Goal: Transaction & Acquisition: Subscribe to service/newsletter

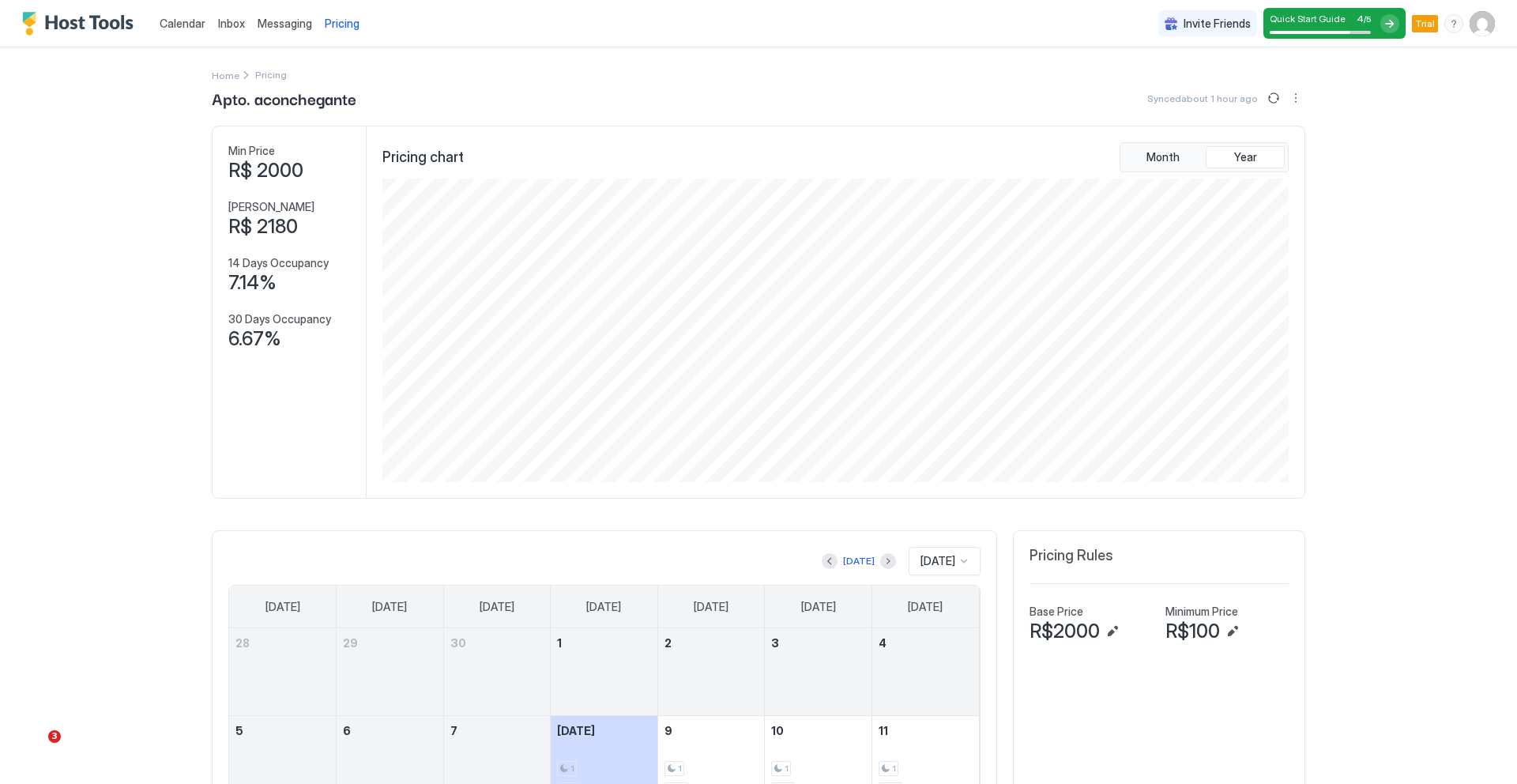
scroll to position [303, 910]
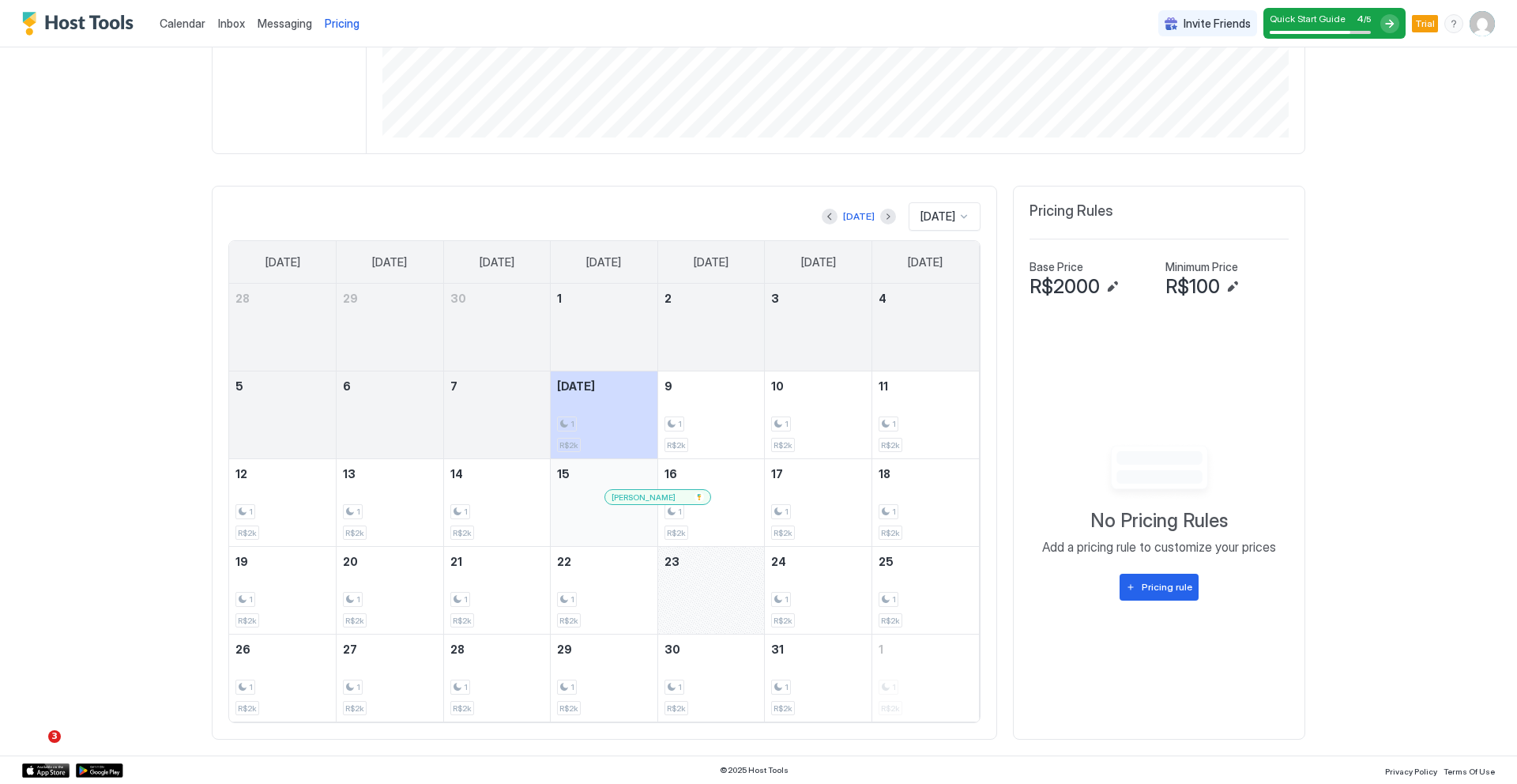
click at [622, 500] on span "[PERSON_NAME]" at bounding box center [644, 497] width 64 height 10
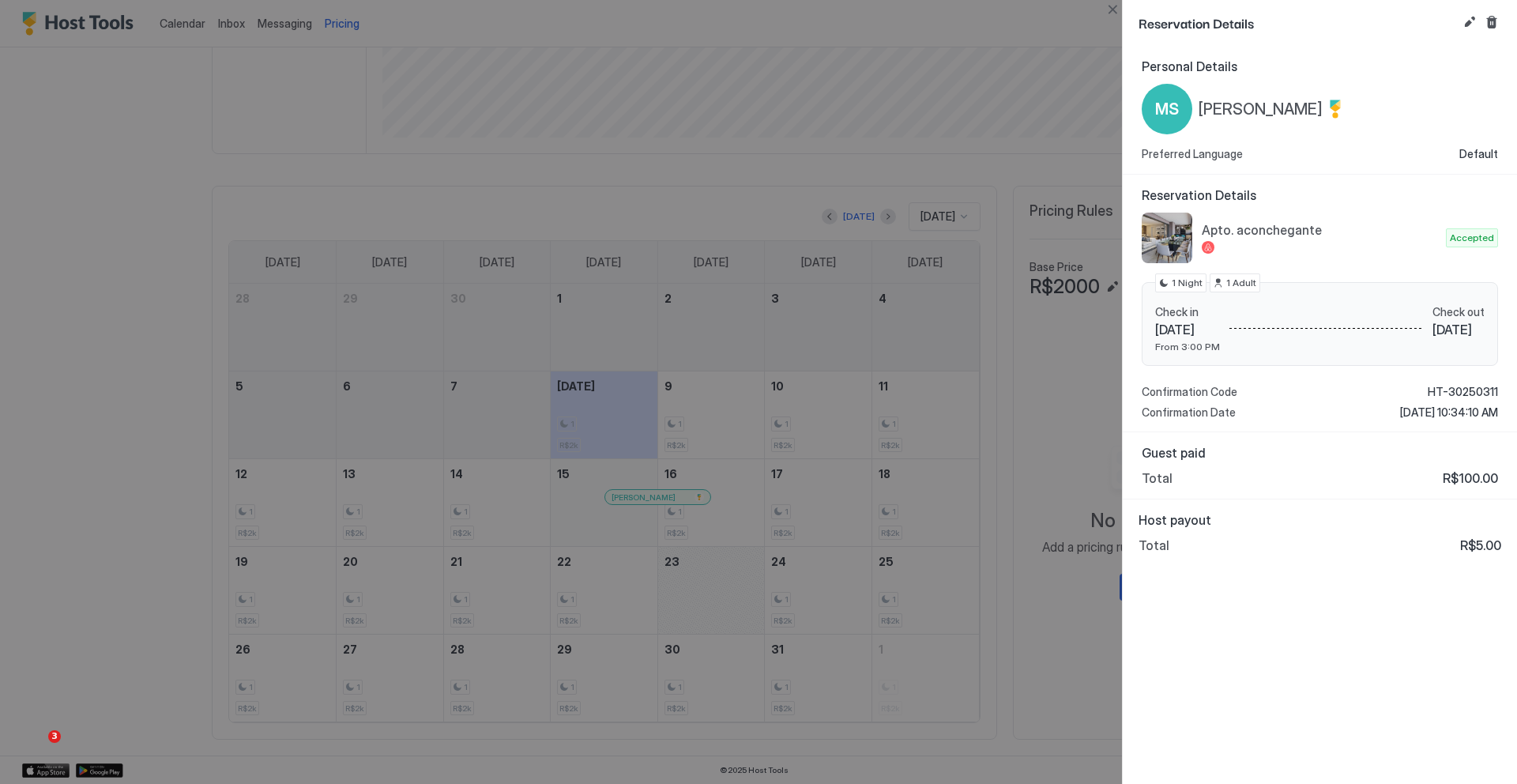
click at [956, 494] on div at bounding box center [758, 392] width 1517 height 784
click at [1070, 630] on div at bounding box center [758, 392] width 1517 height 784
click at [975, 629] on div at bounding box center [758, 392] width 1517 height 784
click at [1099, 26] on div at bounding box center [758, 392] width 1517 height 784
click at [23, 212] on div at bounding box center [758, 392] width 1517 height 784
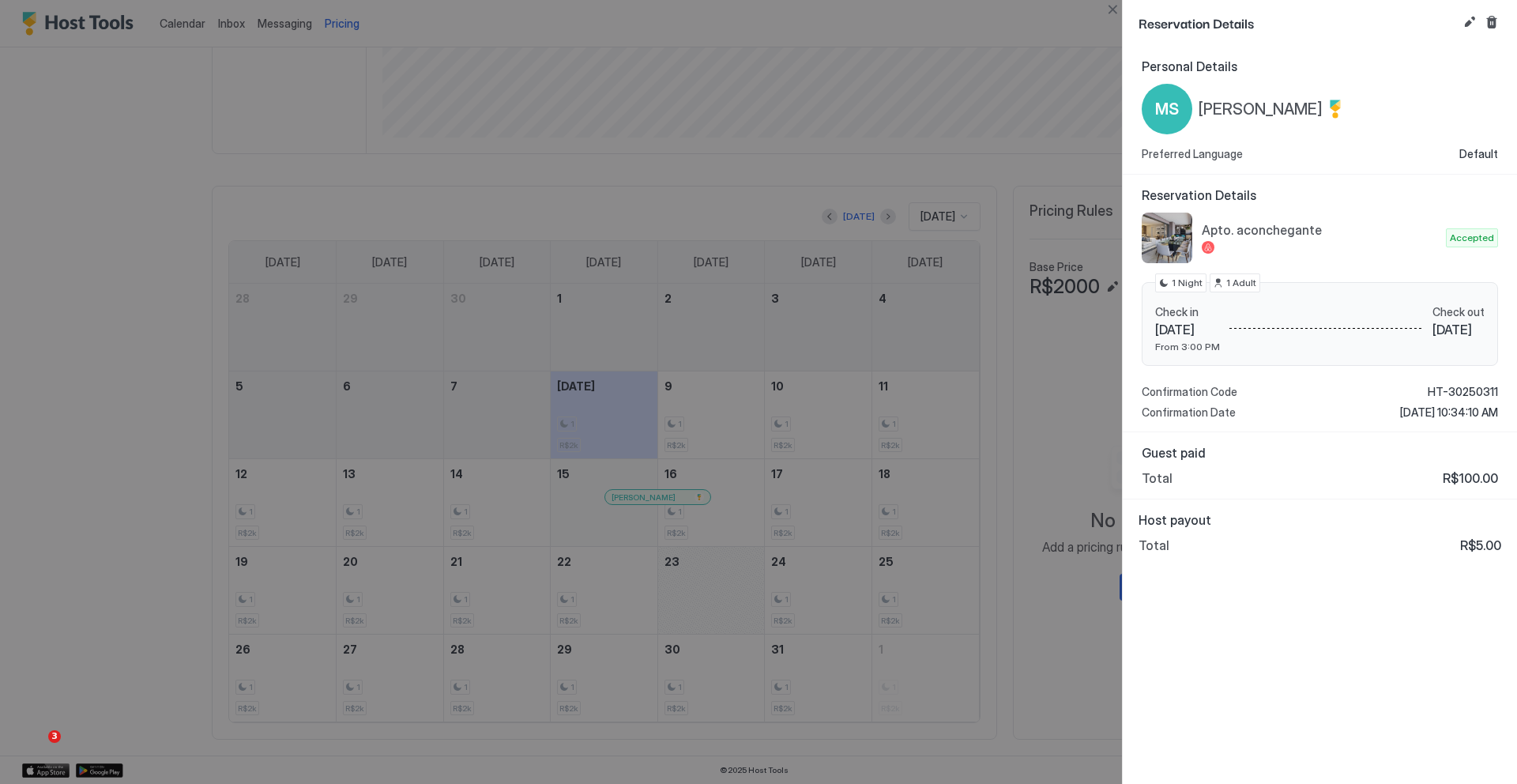
click at [123, 288] on div at bounding box center [758, 392] width 1517 height 784
click at [323, 331] on div at bounding box center [758, 392] width 1517 height 784
click at [96, 360] on div at bounding box center [758, 392] width 1517 height 784
click at [1021, 691] on div at bounding box center [758, 392] width 1517 height 784
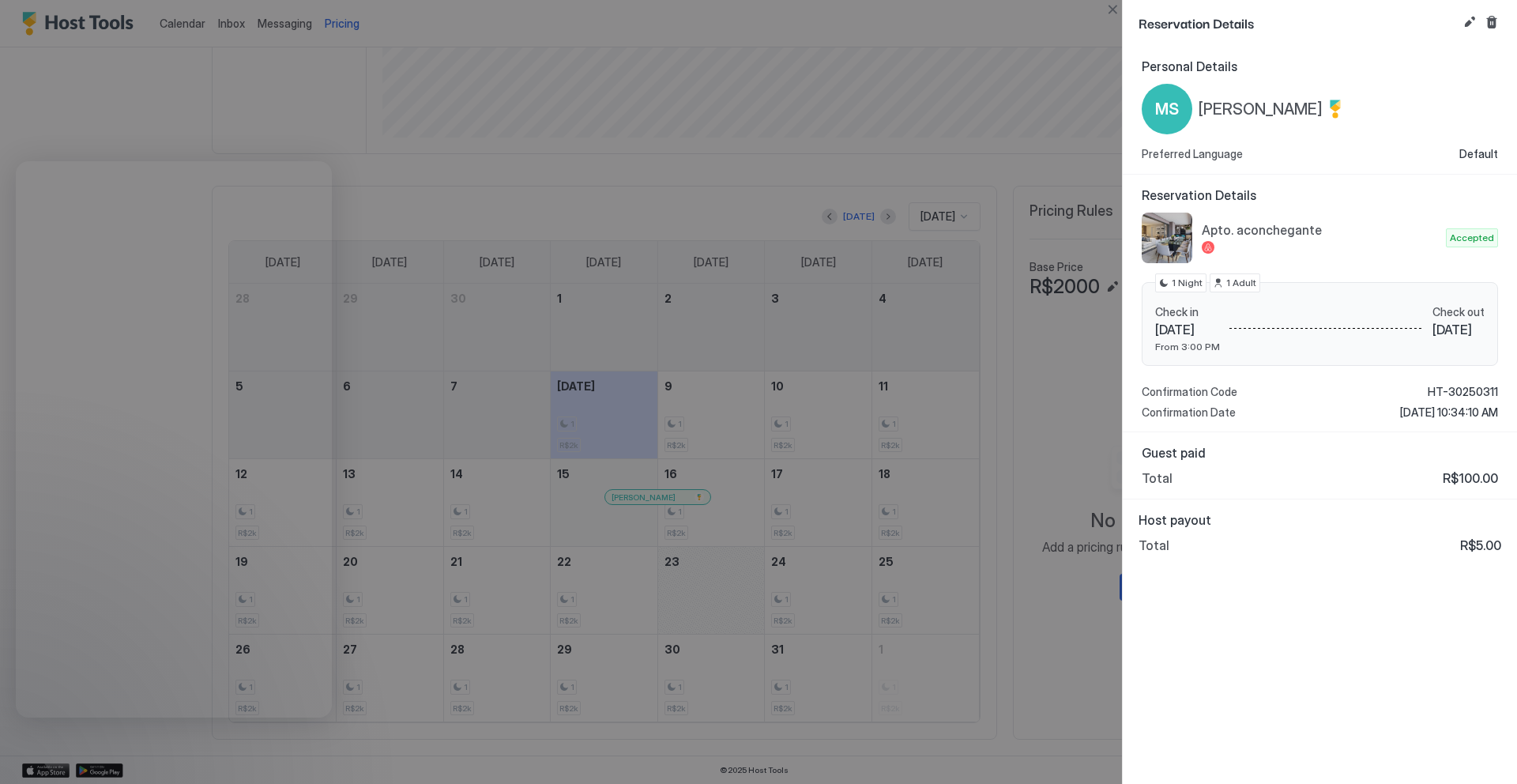
click at [493, 525] on div at bounding box center [758, 392] width 1517 height 784
click at [448, 722] on div at bounding box center [758, 392] width 1517 height 784
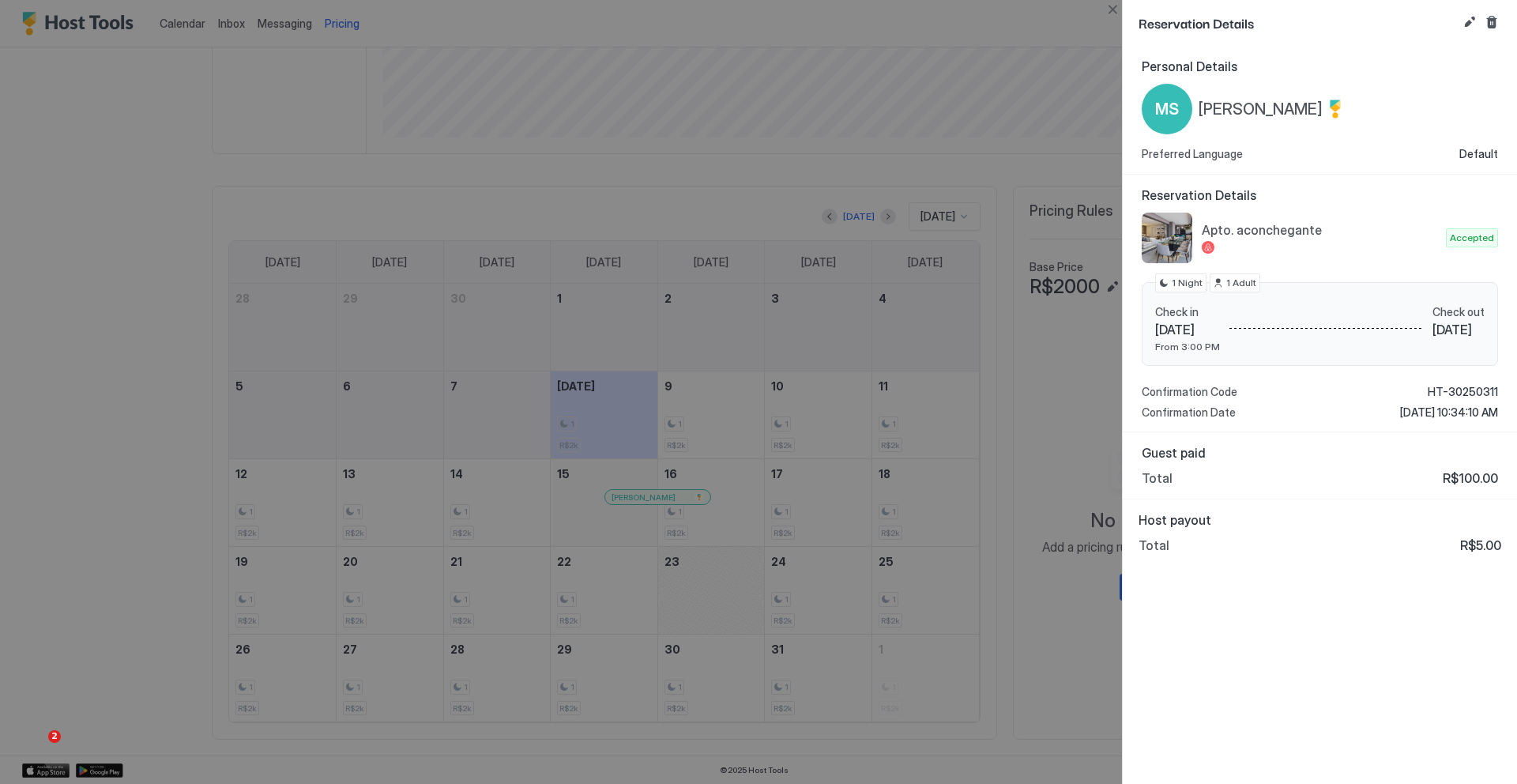
click at [394, 330] on div at bounding box center [758, 392] width 1517 height 784
drag, startPoint x: 619, startPoint y: 229, endPoint x: 760, endPoint y: 156, distance: 158.8
click at [623, 223] on div at bounding box center [758, 392] width 1517 height 784
click at [632, 202] on div at bounding box center [758, 392] width 1517 height 784
click at [189, 210] on div at bounding box center [758, 392] width 1517 height 784
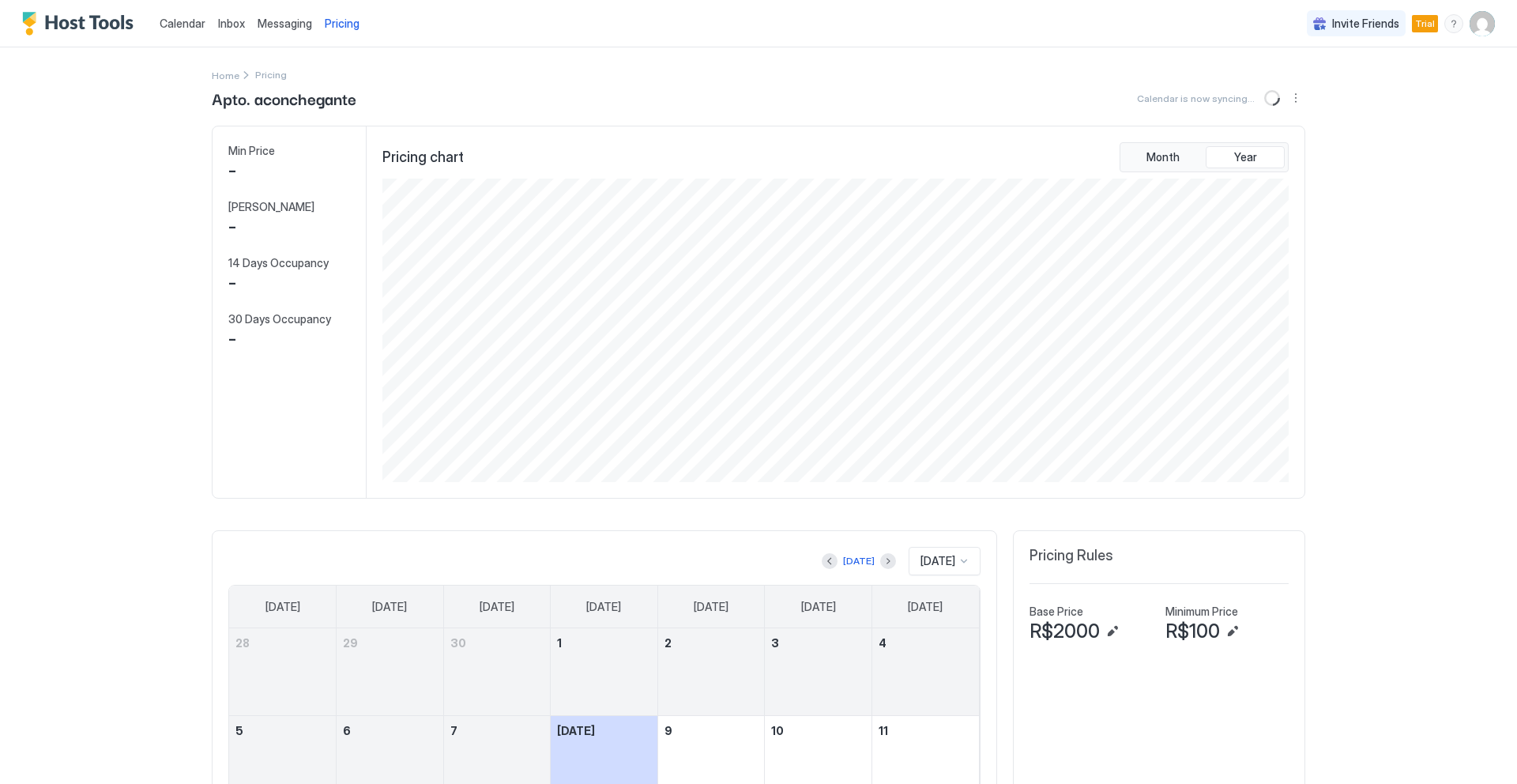
scroll to position [303, 910]
